Goal: Information Seeking & Learning: Learn about a topic

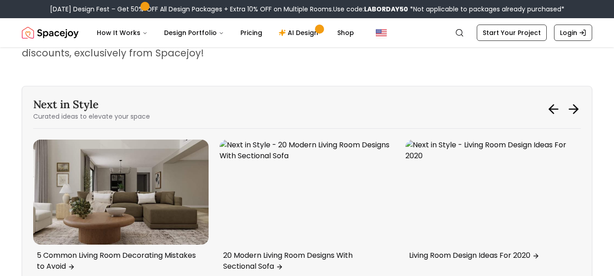
scroll to position [4108, 0]
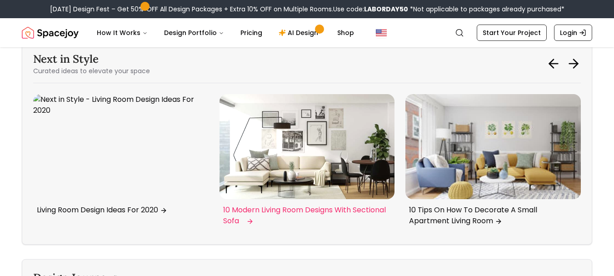
click at [300, 163] on img "3 / 6" at bounding box center [306, 146] width 175 height 105
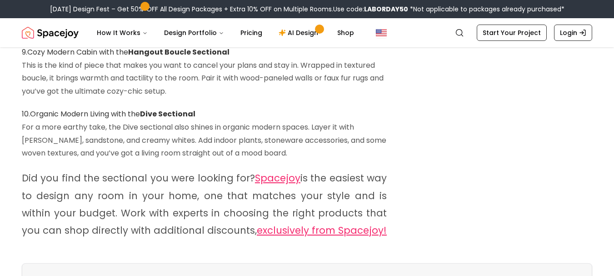
scroll to position [972, 0]
